Goal: Task Accomplishment & Management: Complete application form

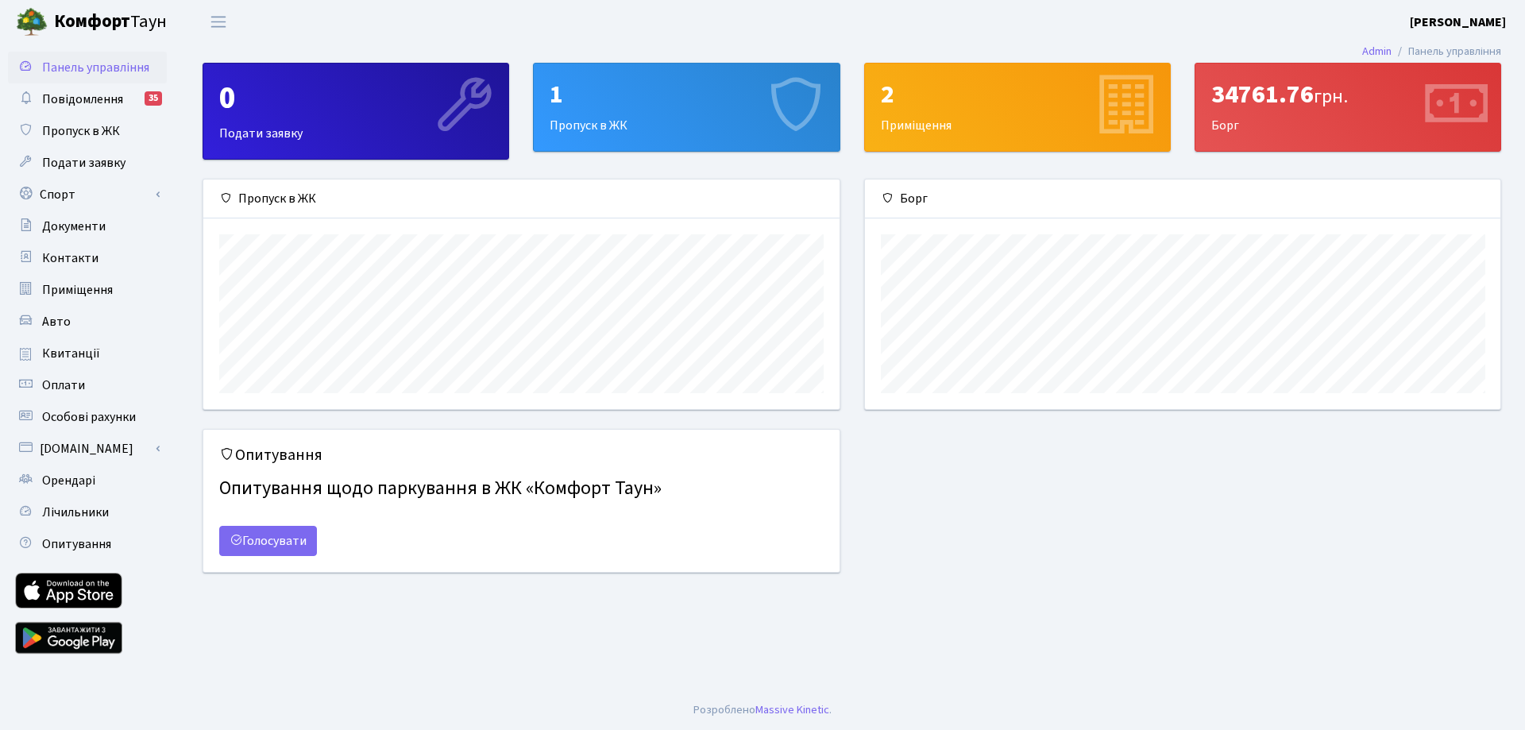
scroll to position [229, 635]
click at [603, 123] on div "1 Пропуск в ЖК" at bounding box center [686, 107] width 305 height 87
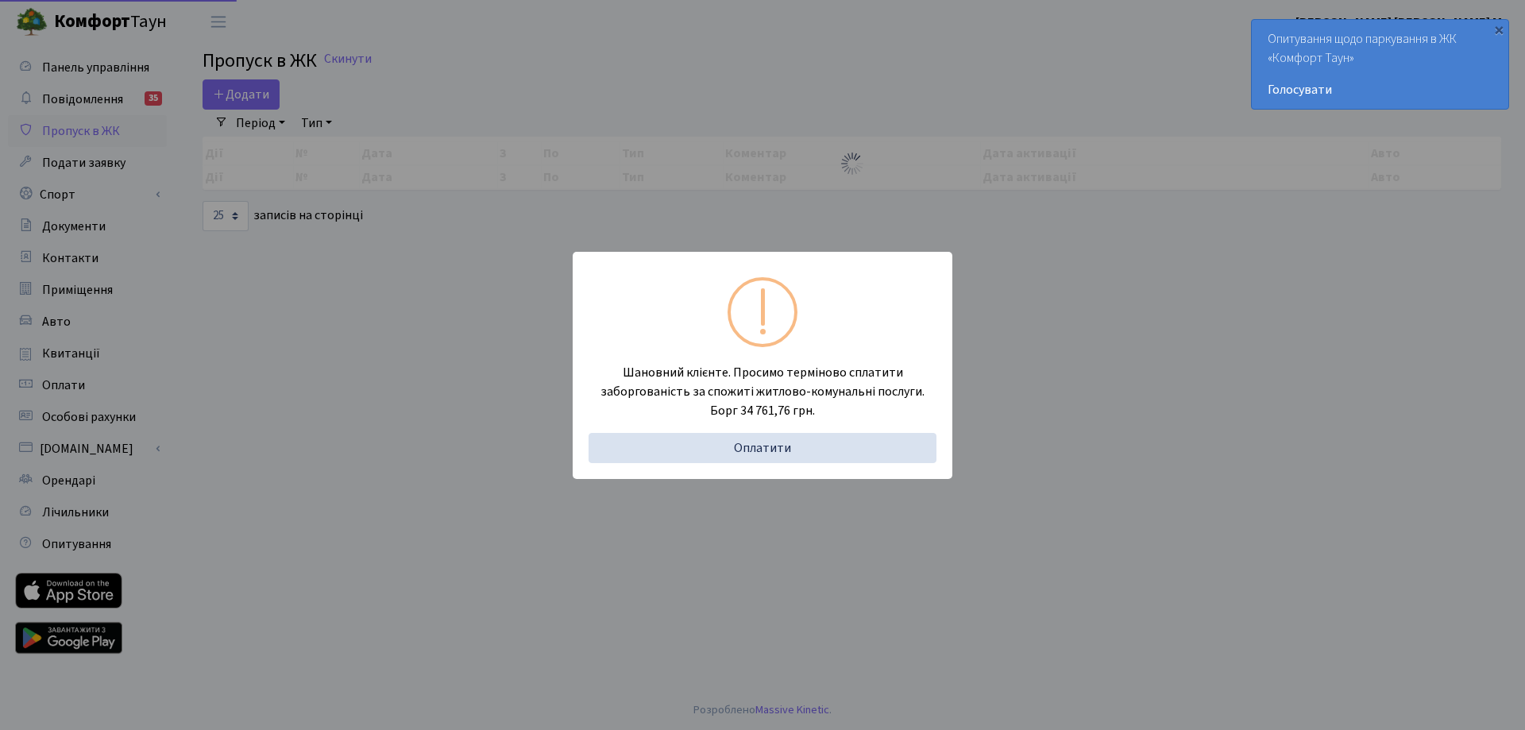
select select "25"
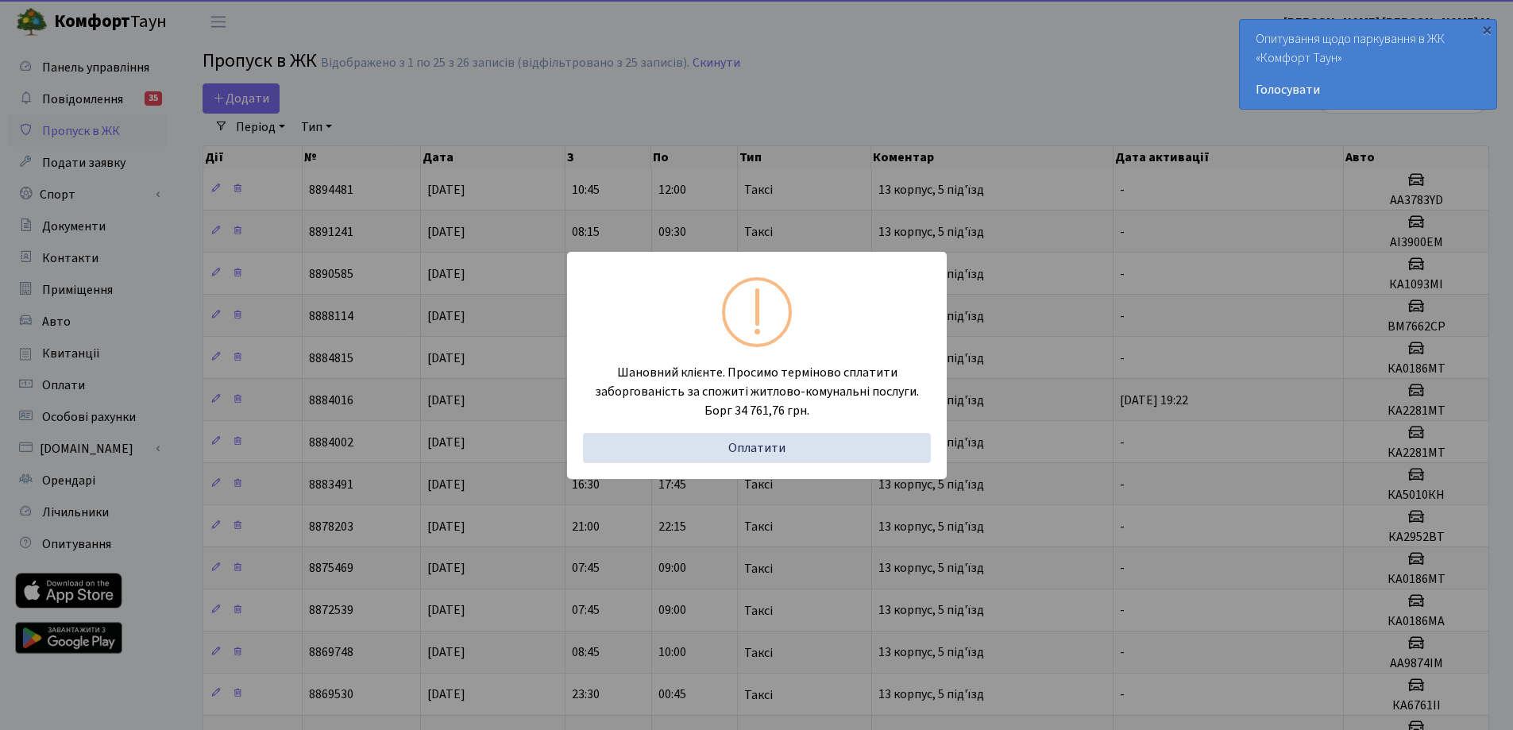
click at [823, 117] on div "Шановний клієнте. Просимо терміново сплатити заборгованість за спожиті житлово-…" at bounding box center [756, 365] width 1513 height 730
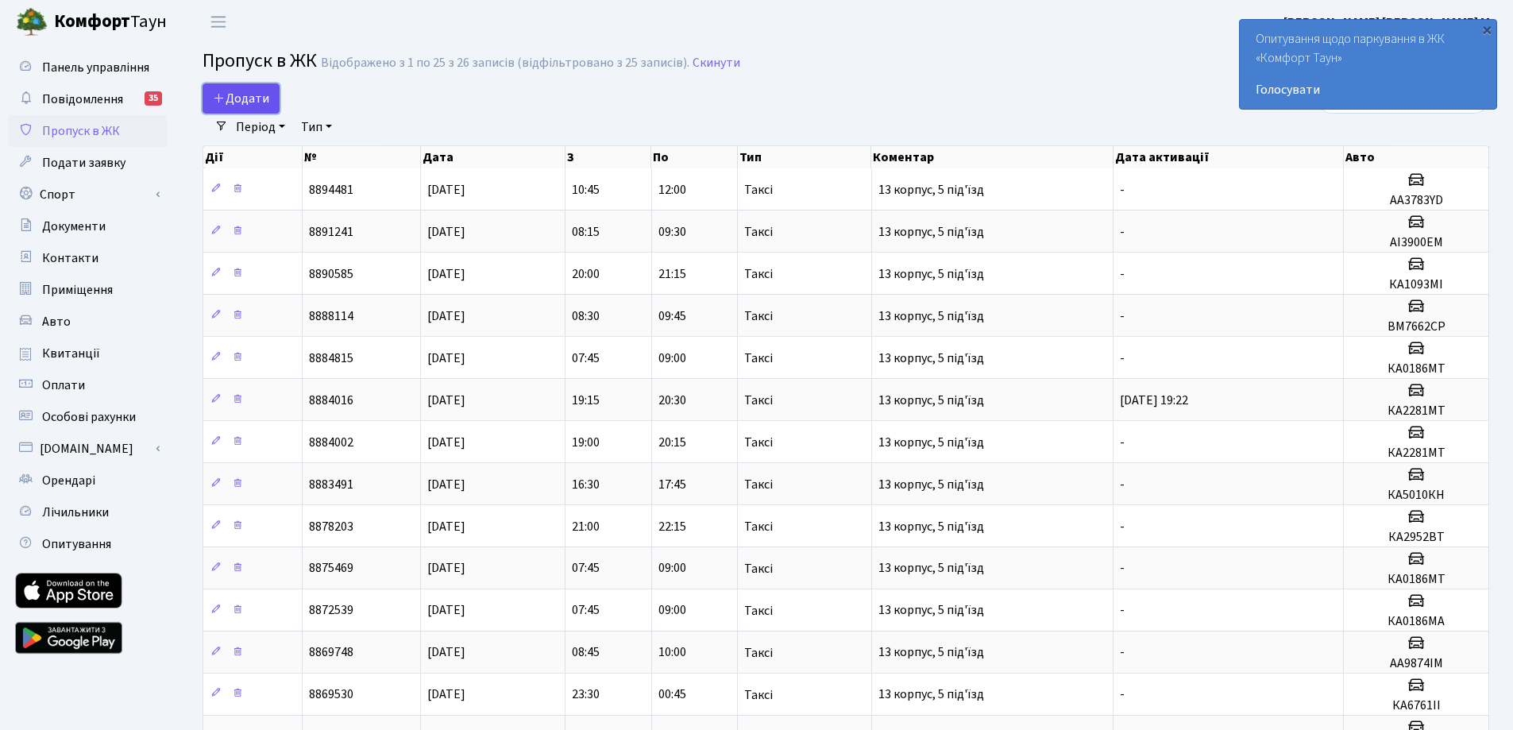
click at [245, 91] on span "Додати" at bounding box center [241, 98] width 56 height 17
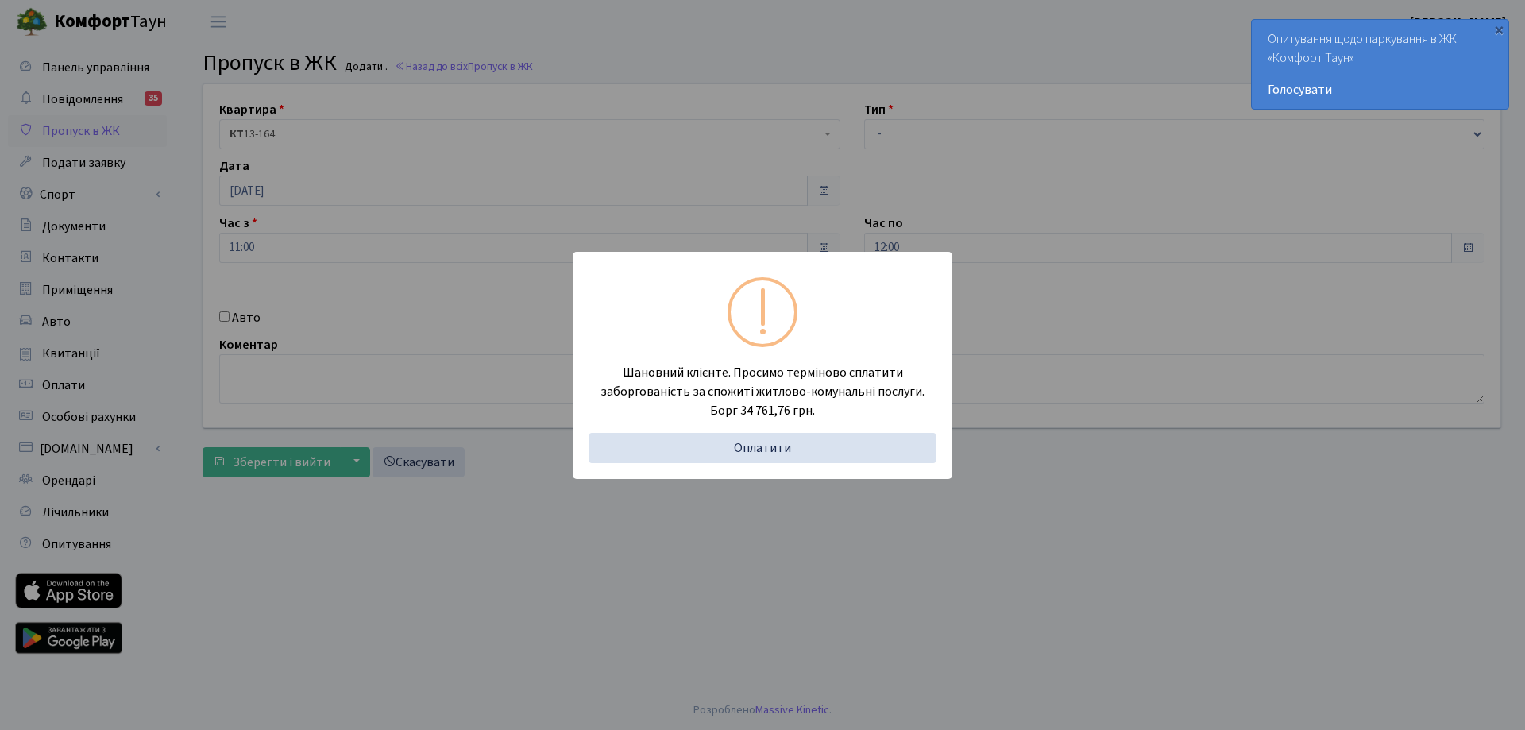
click at [954, 41] on div "Шановний клієнте. Просимо терміново сплатити заборгованість за спожиті житлово-…" at bounding box center [762, 365] width 1525 height 730
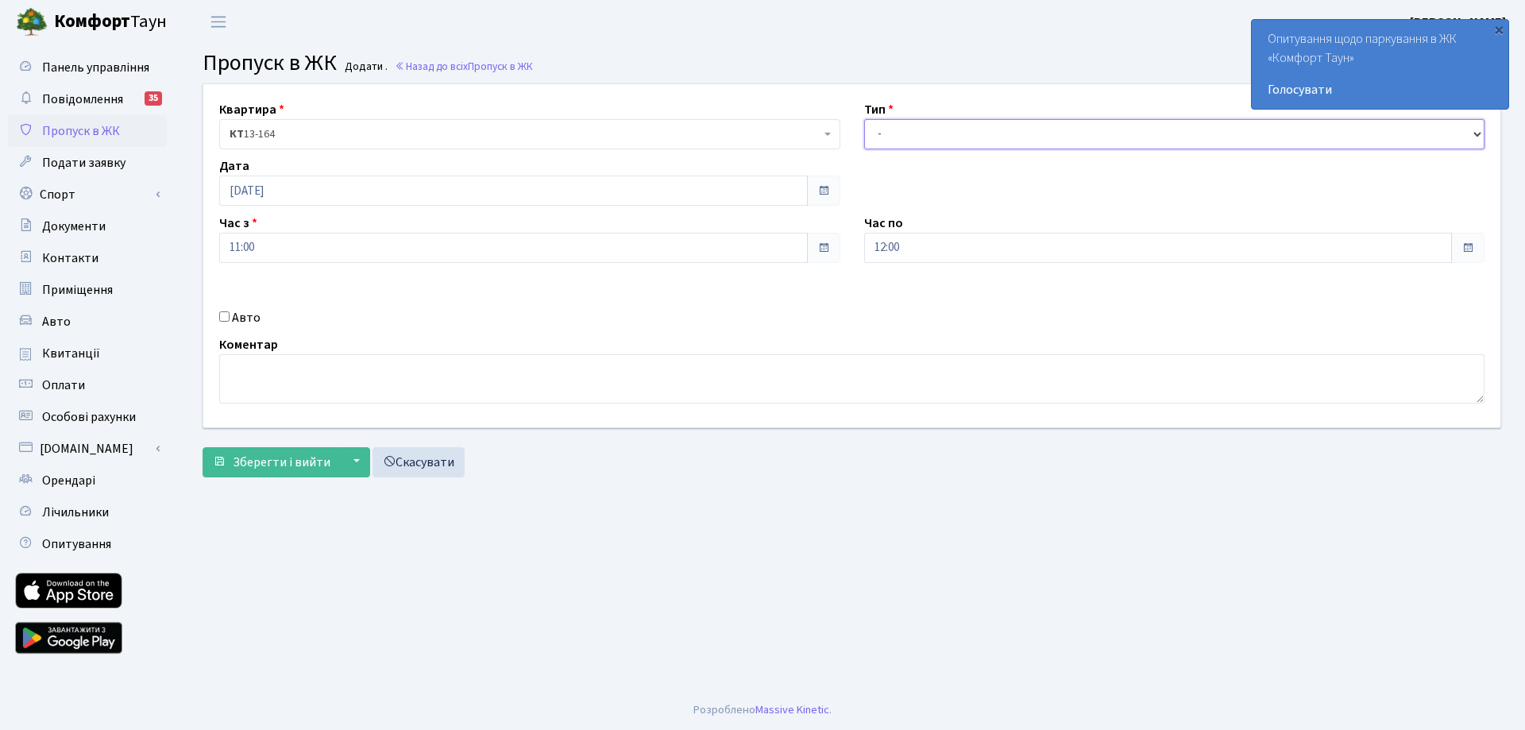
click at [921, 131] on select "- Доставка Таксі Гості Сервіс" at bounding box center [1174, 134] width 621 height 30
select select "1"
click at [864, 119] on select "- Доставка Таксі Гості Сервіс" at bounding box center [1174, 134] width 621 height 30
click at [235, 317] on label "Авто" at bounding box center [246, 317] width 29 height 19
click at [229, 317] on input "Авто" at bounding box center [224, 316] width 10 height 10
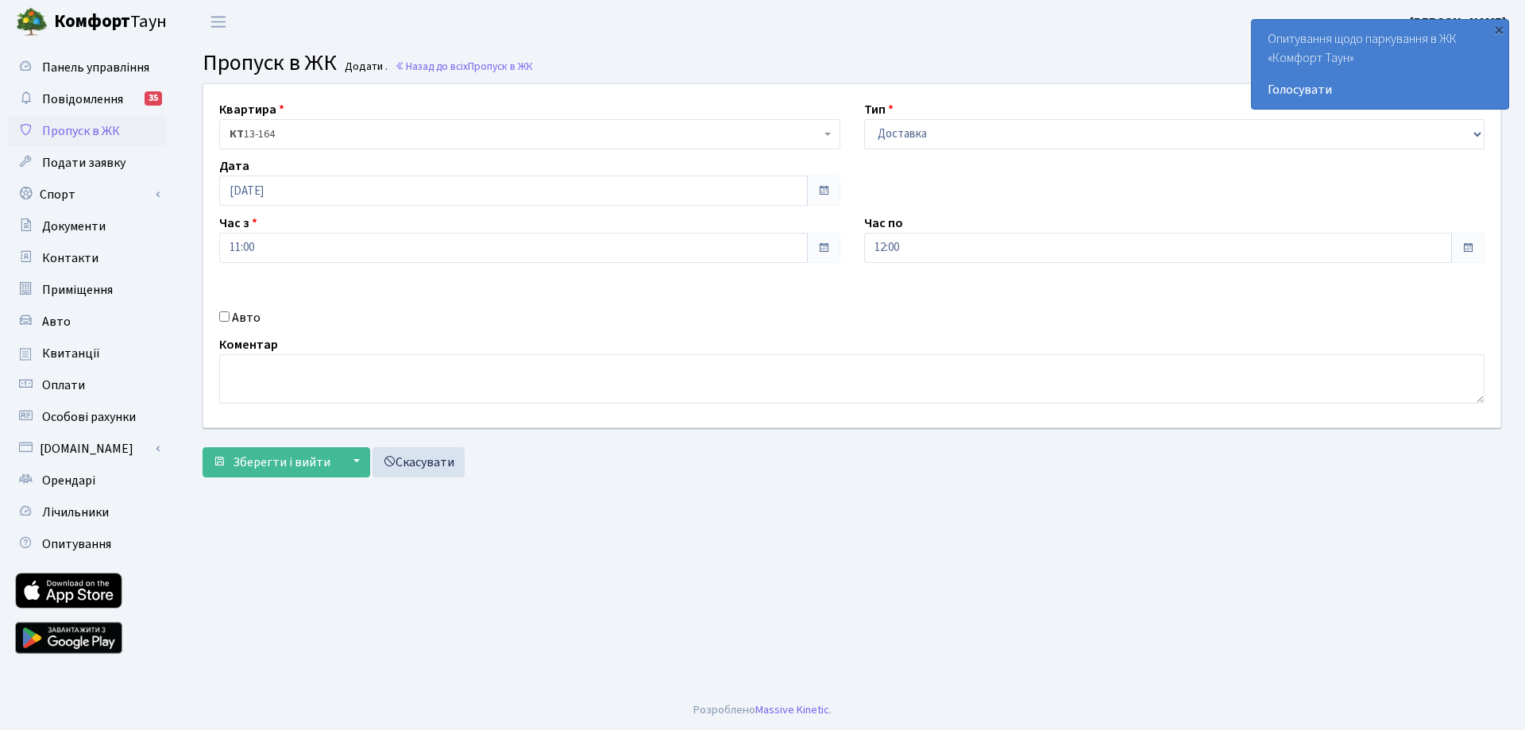
checkbox input "true"
click at [1005, 311] on input "text" at bounding box center [1174, 304] width 621 height 30
click at [1054, 303] on input "AA6713NO" at bounding box center [1174, 304] width 621 height 30
type input "AA6713NO"
click at [295, 468] on span "Зберегти і вийти" at bounding box center [282, 461] width 98 height 17
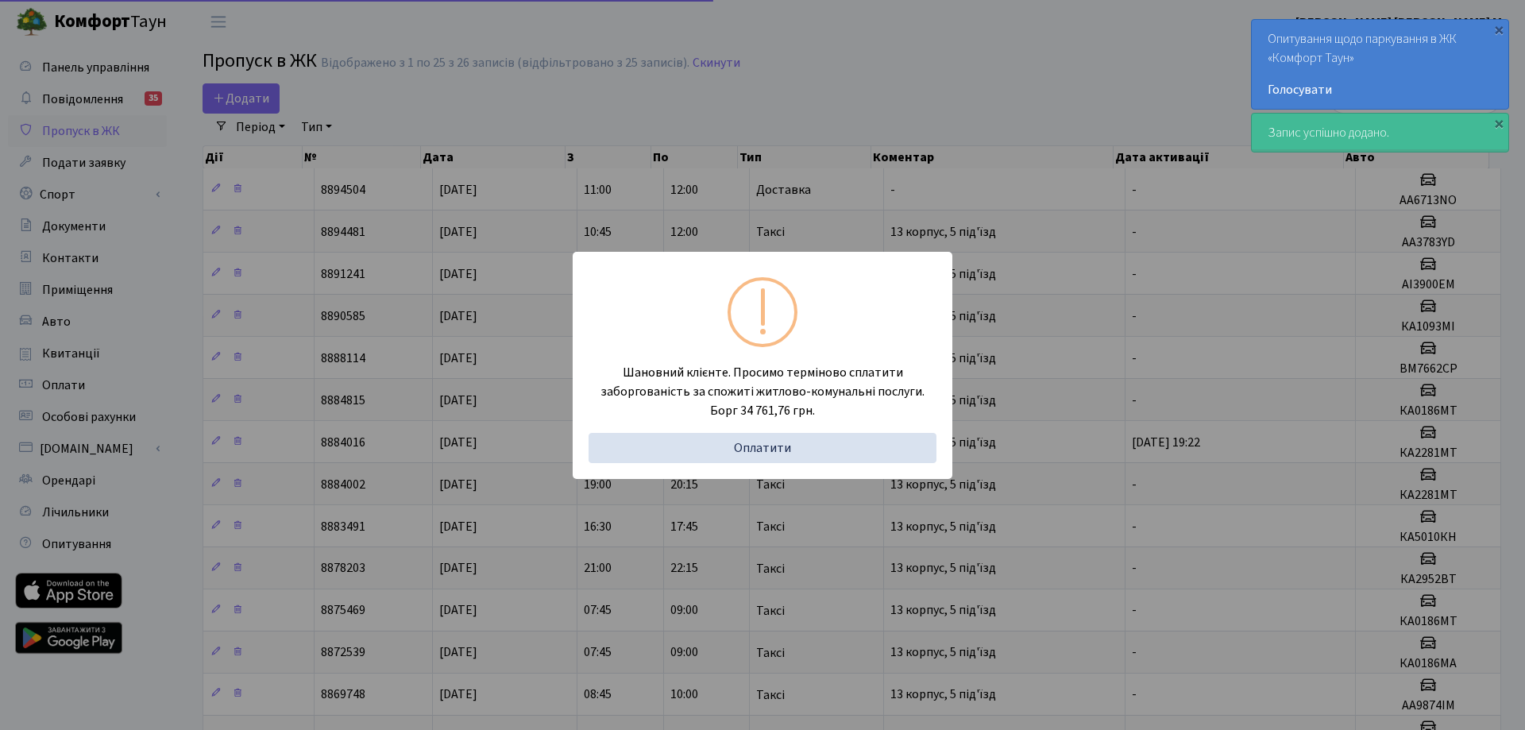
select select "25"
click at [970, 125] on div "Шановний клієнте. Просимо терміново сплатити заборгованість за спожиті житлово-…" at bounding box center [756, 365] width 1513 height 730
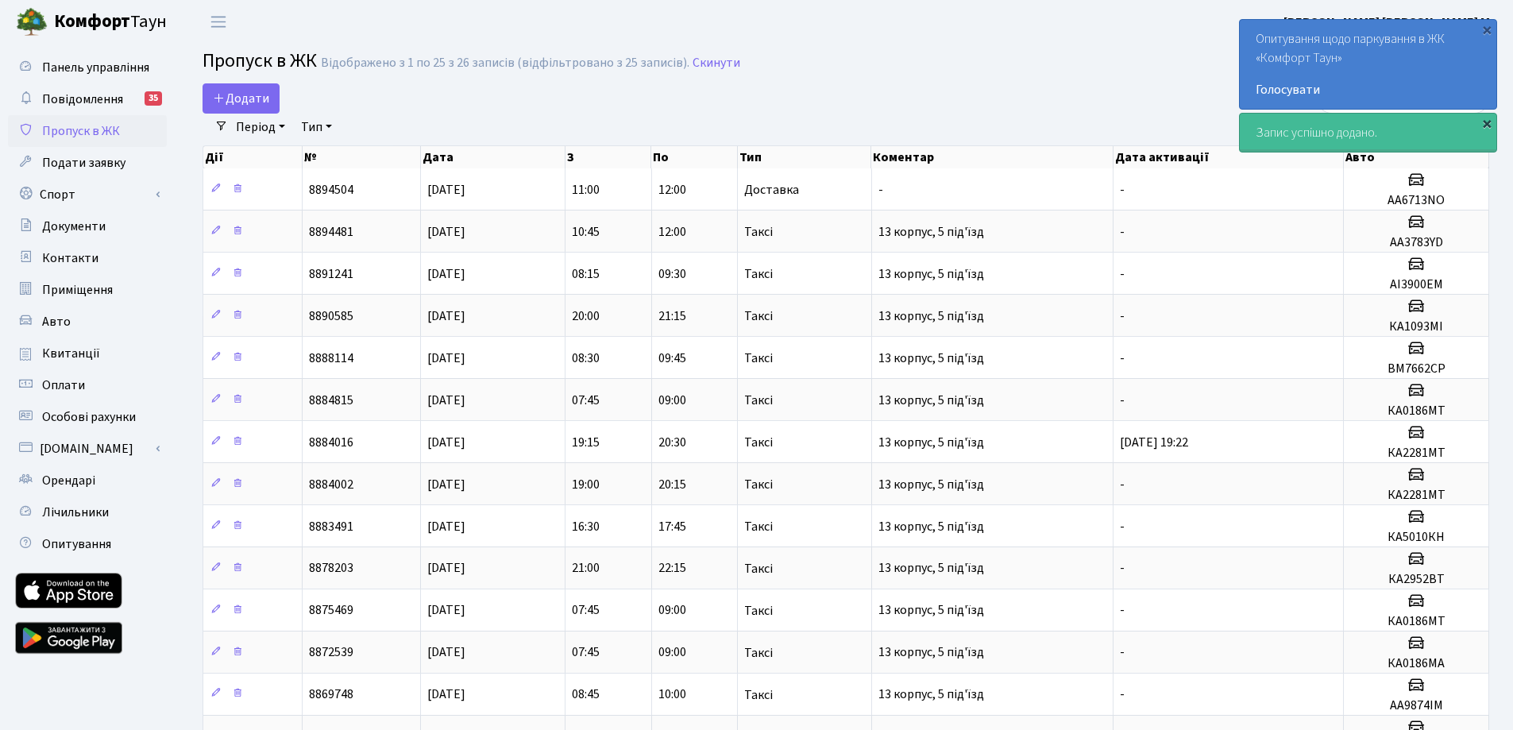
click at [1490, 127] on div "×" at bounding box center [1487, 123] width 16 height 16
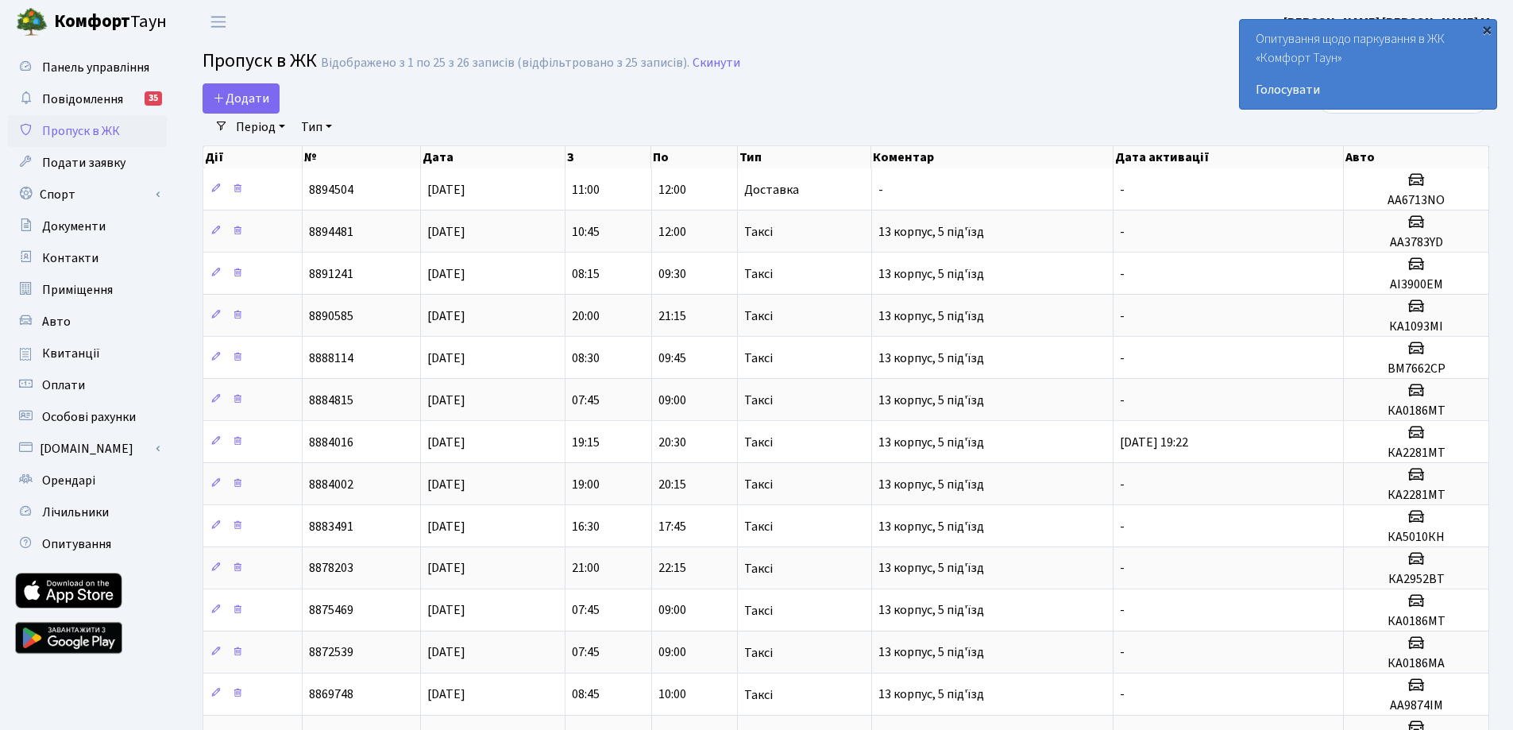
click at [1484, 34] on div "×" at bounding box center [1487, 29] width 16 height 16
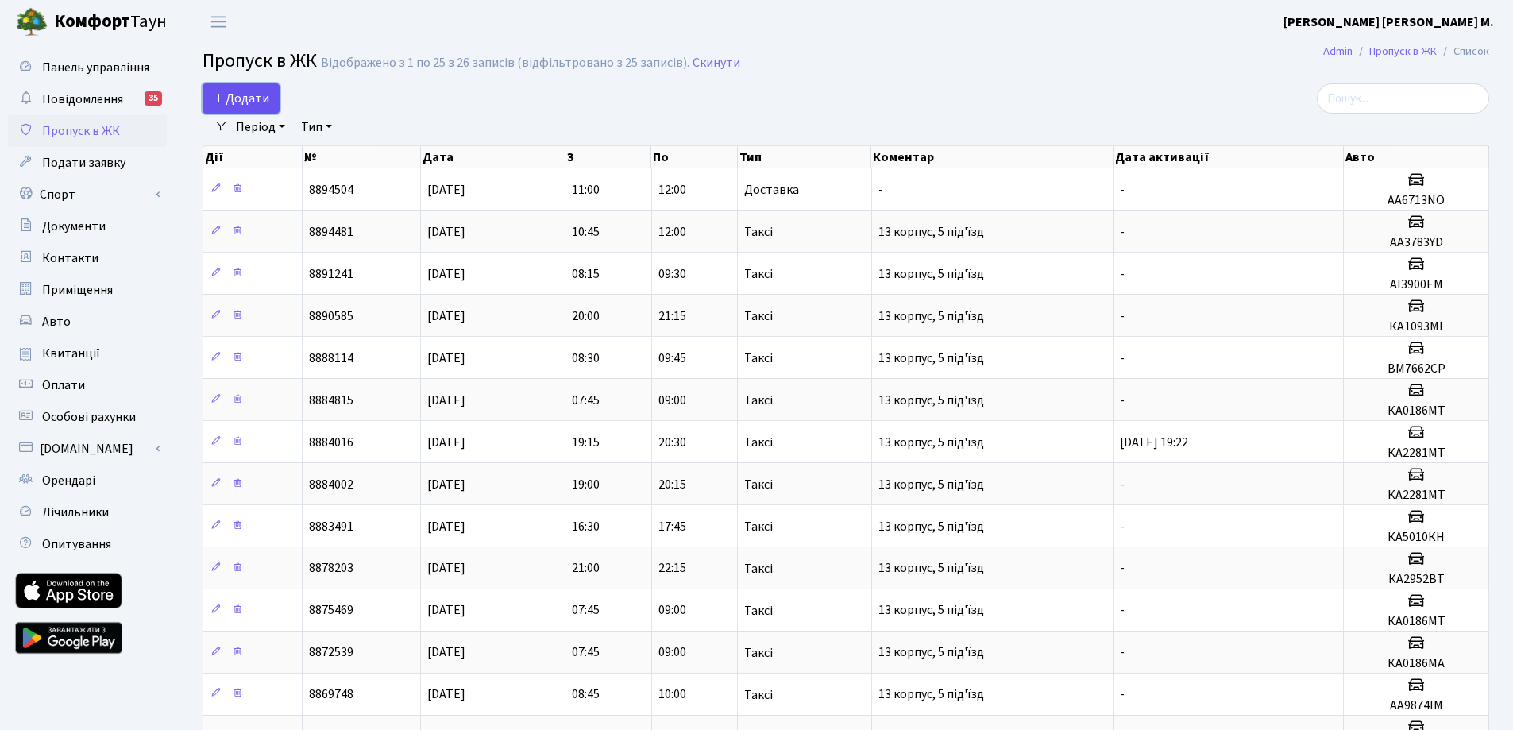
click at [248, 99] on span "Додати" at bounding box center [241, 98] width 56 height 17
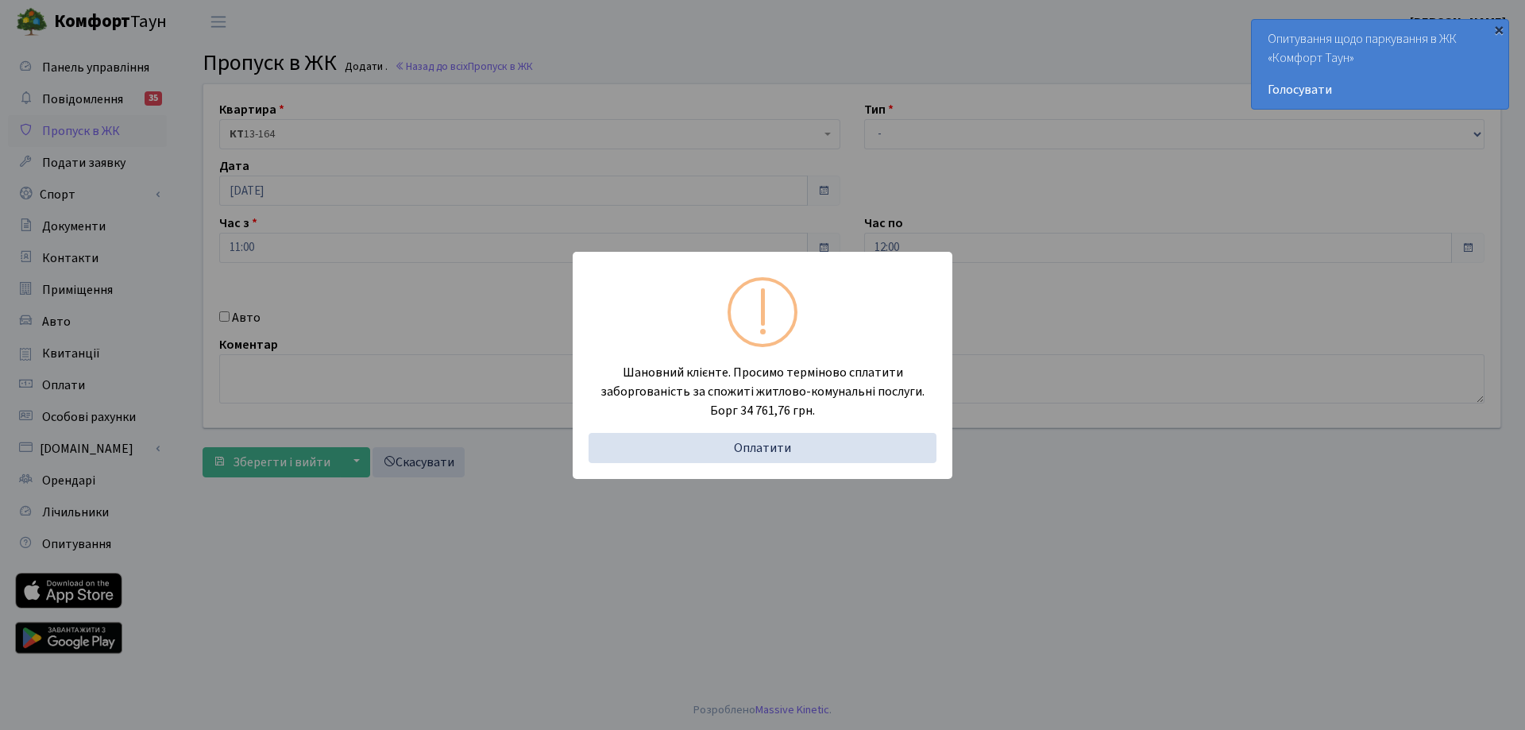
click at [1497, 28] on div "×" at bounding box center [1498, 29] width 16 height 16
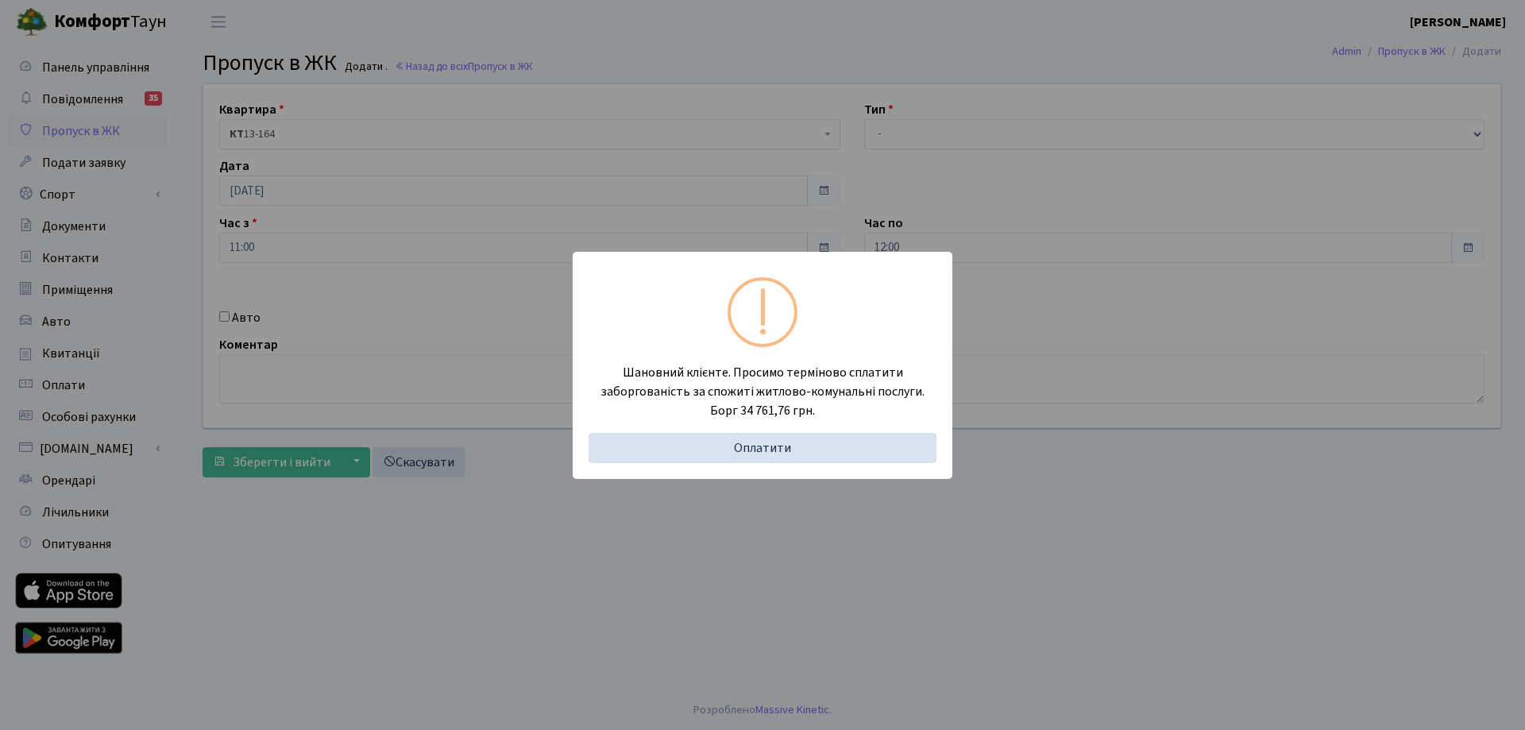
click at [1083, 71] on div "Шановний клієнте. Просимо терміново сплатити заборгованість за спожиті житлово-…" at bounding box center [762, 365] width 1525 height 730
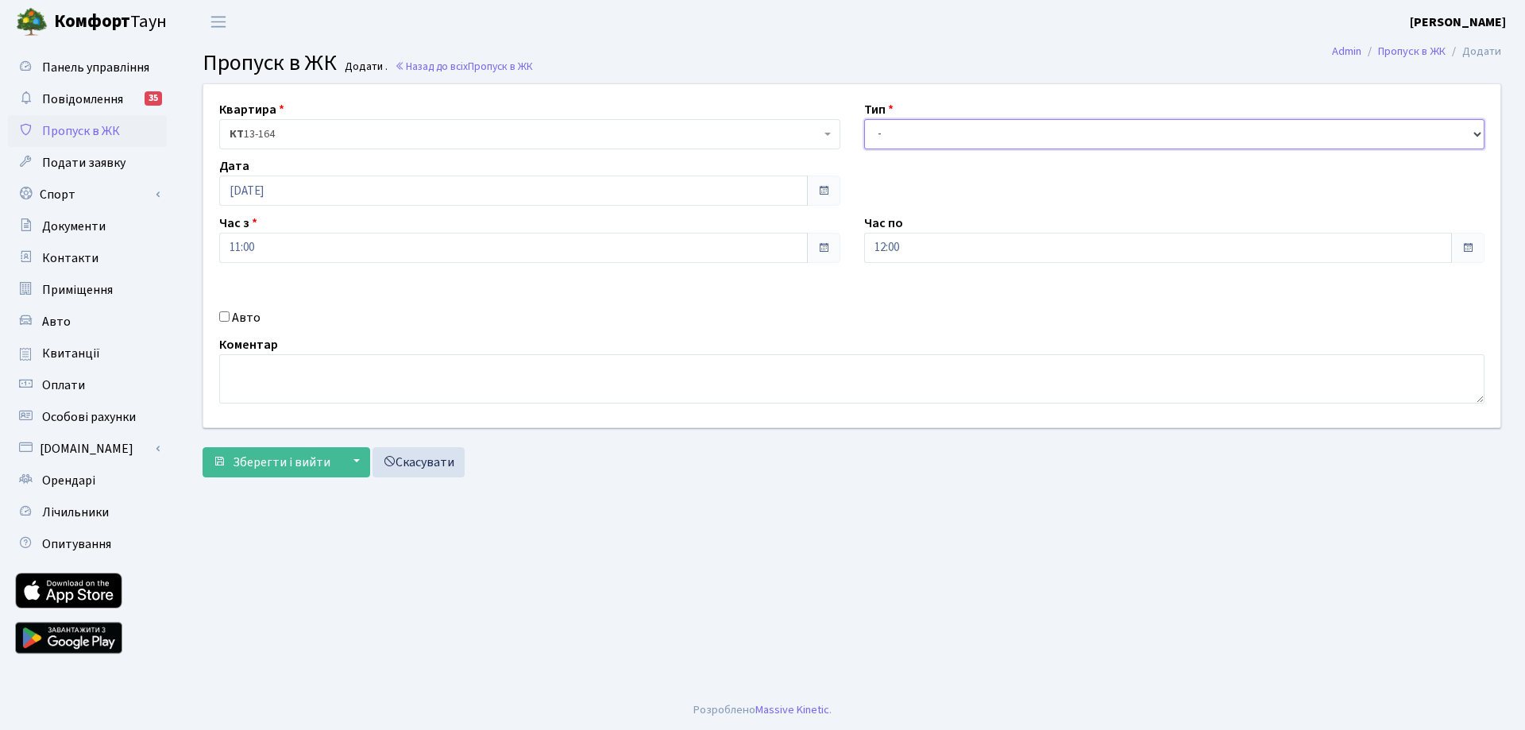
click at [960, 144] on select "- Доставка Таксі Гості Сервіс" at bounding box center [1174, 134] width 621 height 30
select select "1"
click at [864, 119] on select "- Доставка Таксі Гості Сервіс" at bounding box center [1174, 134] width 621 height 30
click at [222, 318] on input "Авто" at bounding box center [224, 316] width 10 height 10
checkbox input "true"
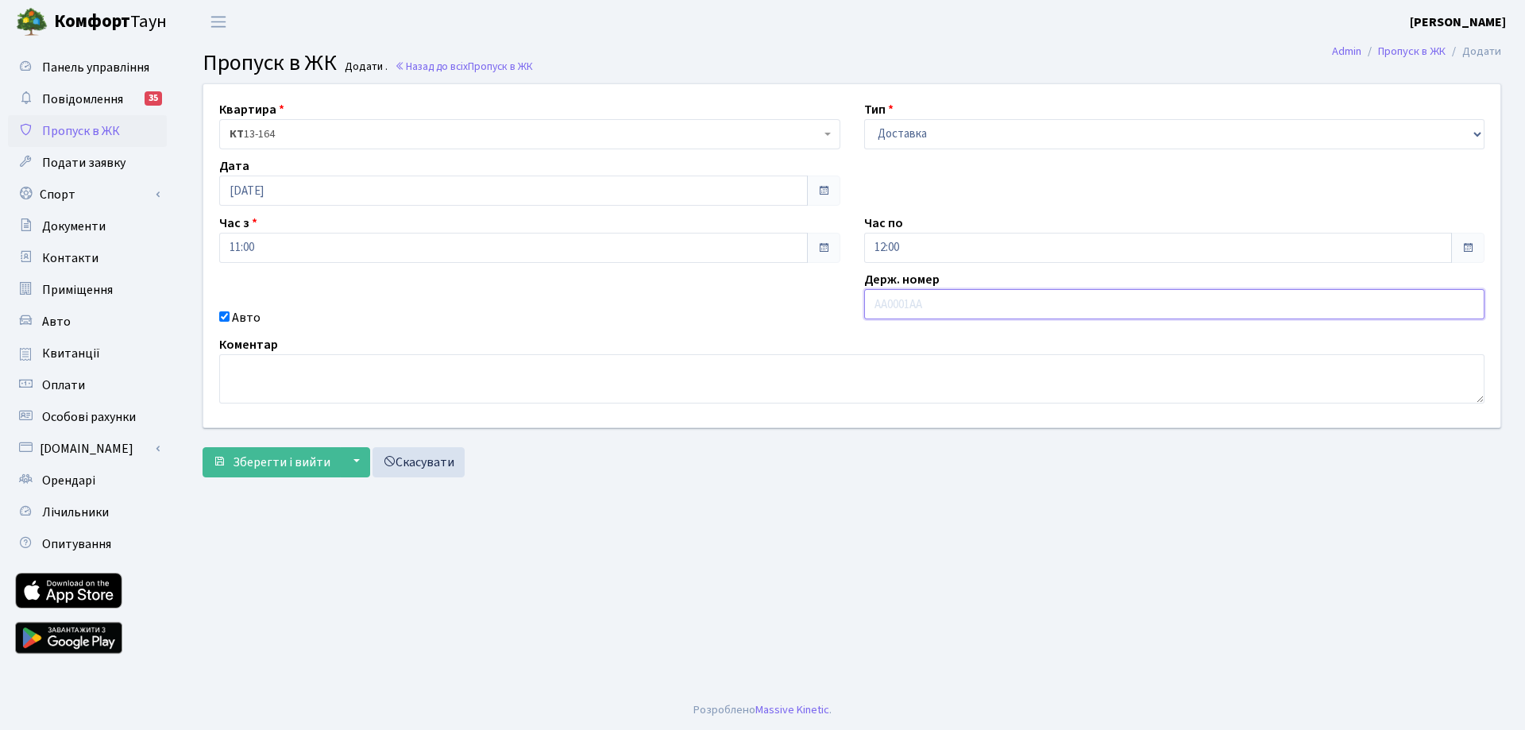
click at [992, 299] on input "text" at bounding box center [1174, 304] width 621 height 30
click at [914, 303] on input "AA6713NO" at bounding box center [1174, 304] width 621 height 30
type input "AA6713HO"
click at [274, 466] on span "Зберегти і вийти" at bounding box center [282, 461] width 98 height 17
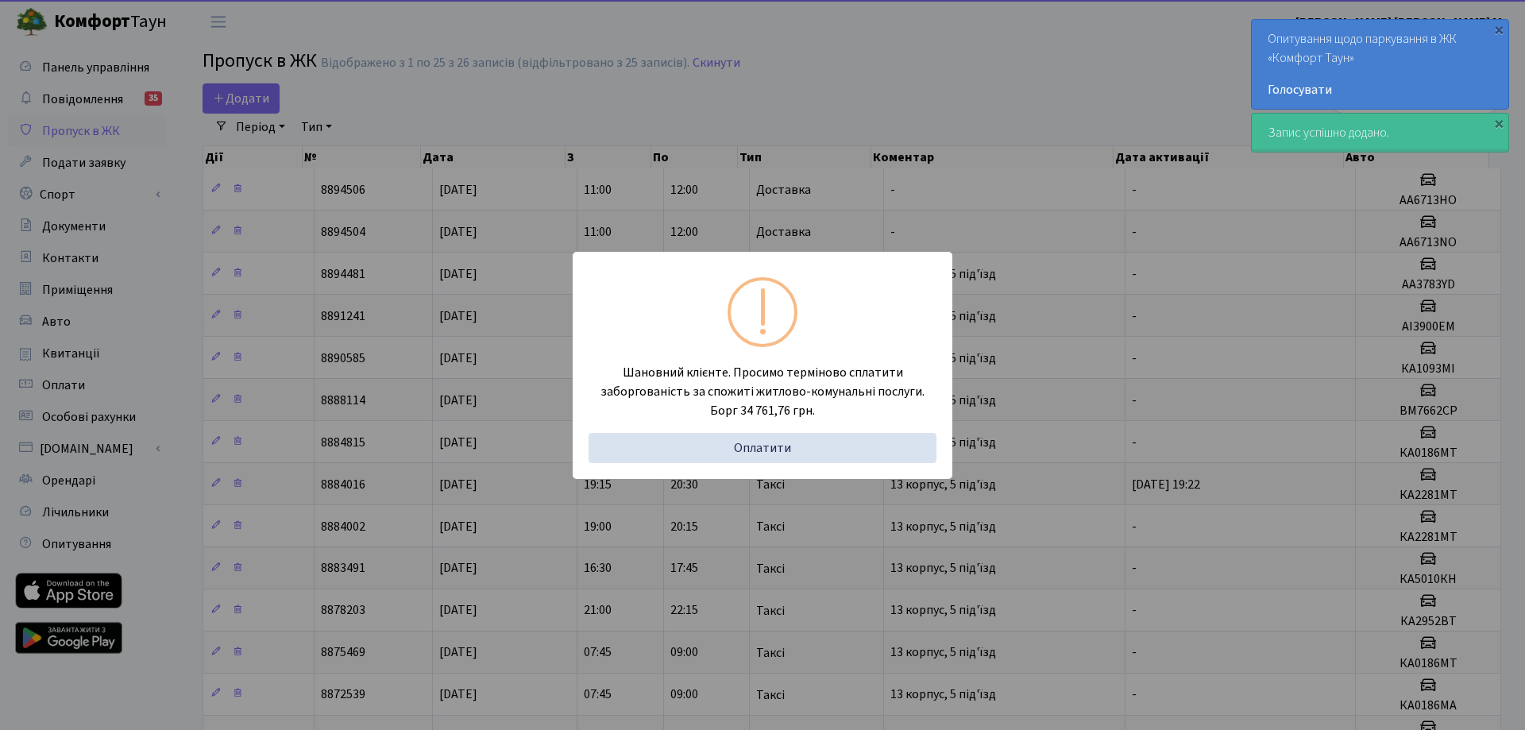
select select "25"
click at [866, 89] on div "Шановний клієнте. Просимо терміново сплатити заборгованість за спожиті житлово-…" at bounding box center [756, 365] width 1513 height 730
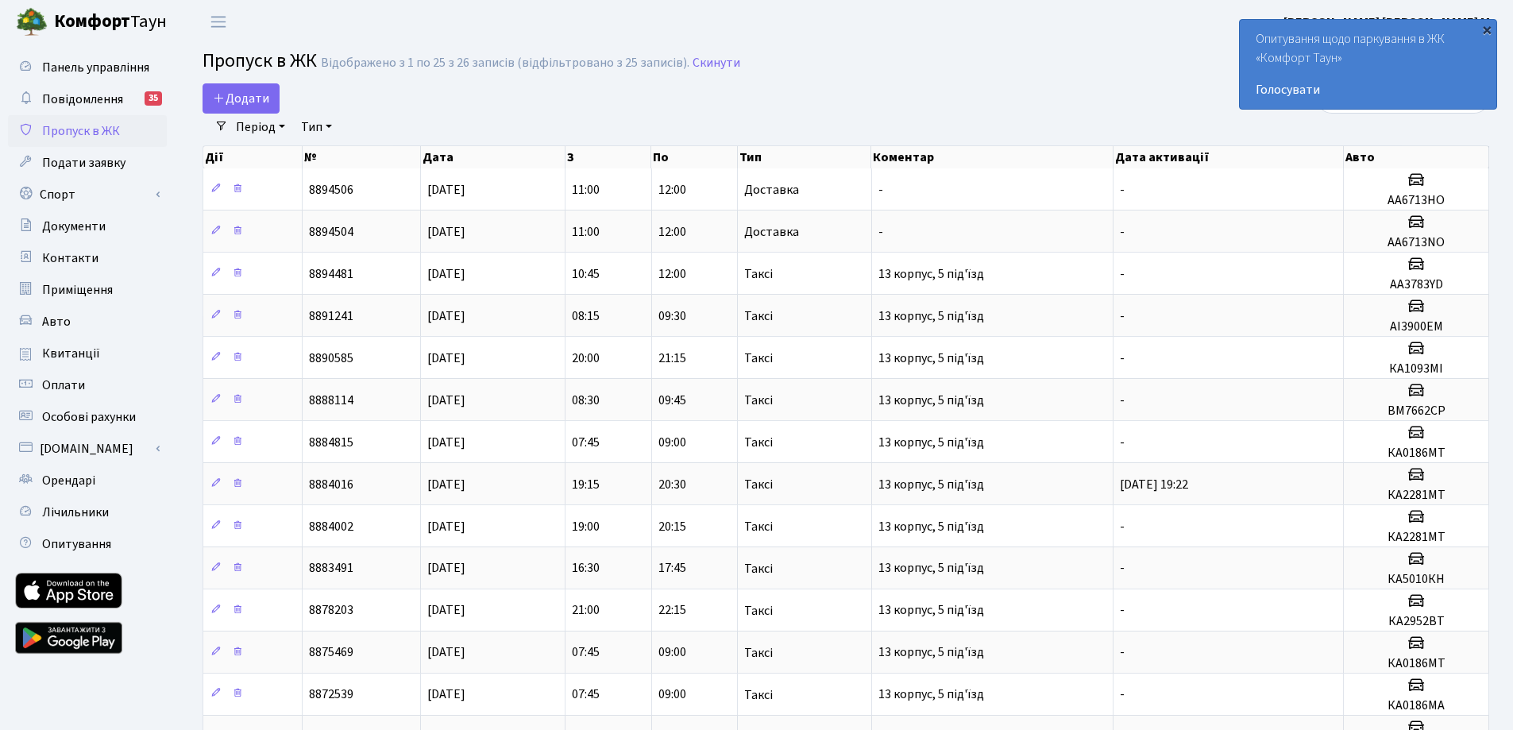
click at [1490, 32] on div "×" at bounding box center [1487, 29] width 16 height 16
